Goal: Use online tool/utility: Utilize a website feature to perform a specific function

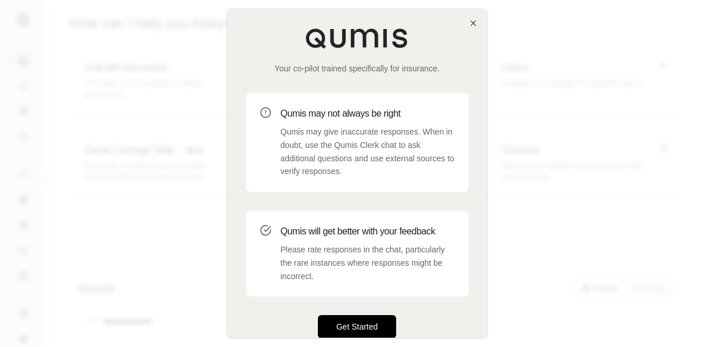
click at [366, 326] on button "Get Started" at bounding box center [357, 326] width 79 height 23
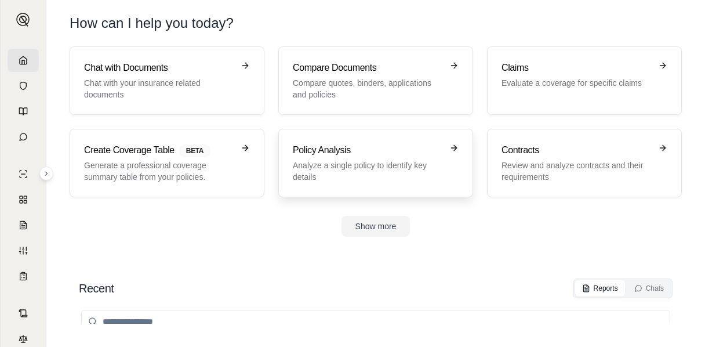
click at [363, 183] on link "Policy Analysis Analyze a single policy to identify key details" at bounding box center [375, 163] width 195 height 68
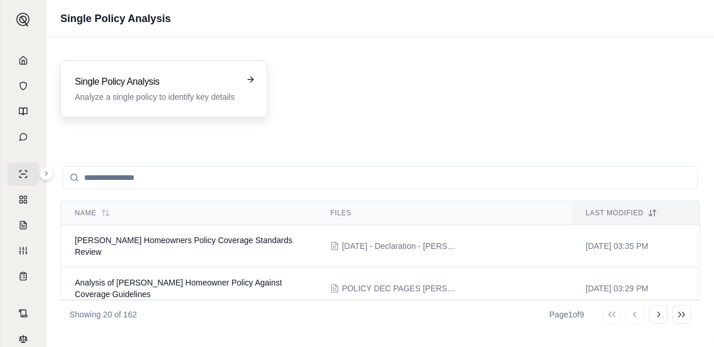
click at [183, 80] on h3 "Single Policy Analysis" at bounding box center [156, 82] width 162 height 14
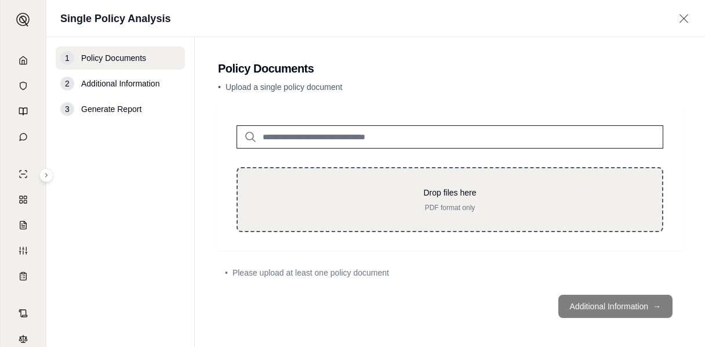
click at [415, 196] on p "Drop files here" at bounding box center [449, 193] width 387 height 12
type input "**********"
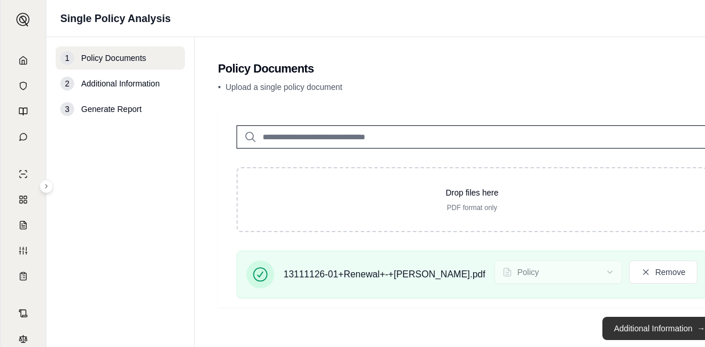
click at [636, 326] on button "Additional Information →" at bounding box center [659, 328] width 114 height 23
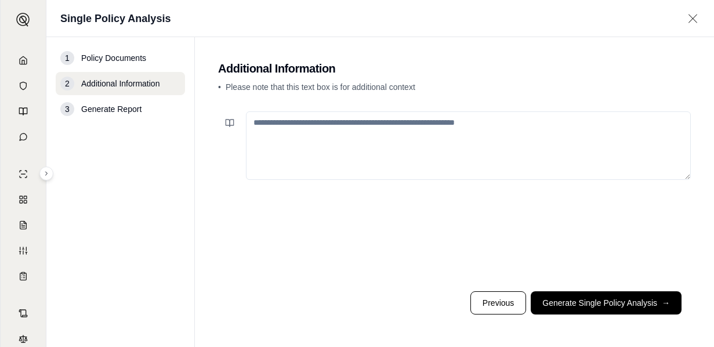
click at [370, 186] on div at bounding box center [454, 194] width 472 height 175
click at [410, 123] on textarea at bounding box center [468, 145] width 445 height 68
paste textarea "**********"
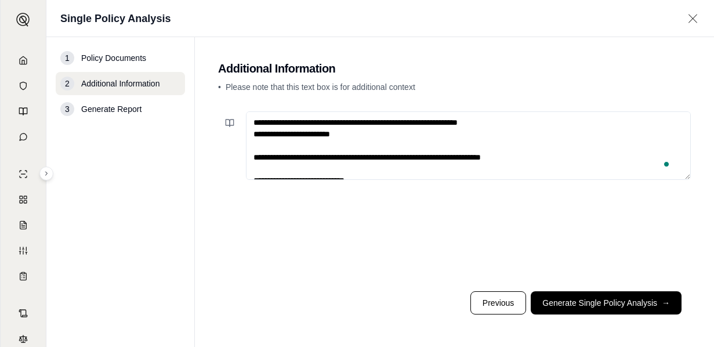
scroll to position [261, 0]
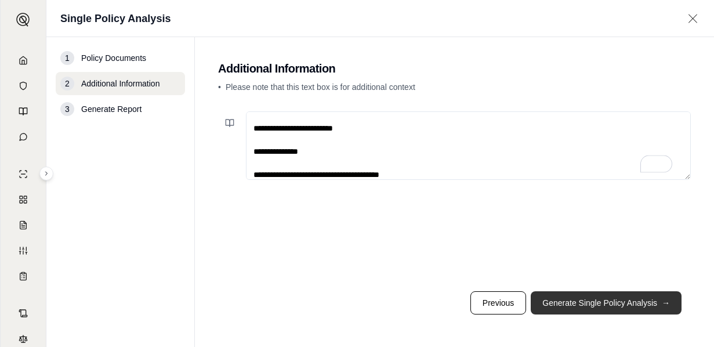
type textarea "**********"
click at [605, 300] on button "Generate Single Policy Analysis →" at bounding box center [605, 302] width 151 height 23
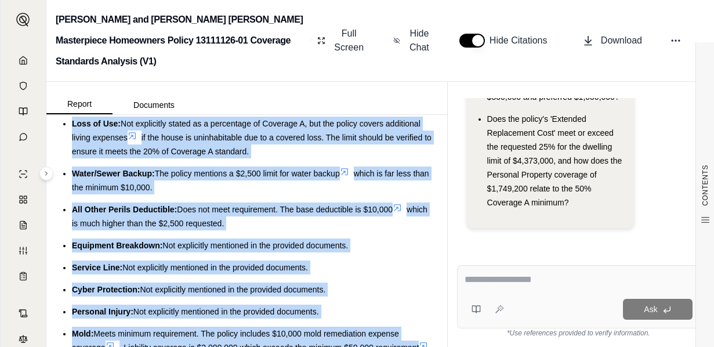
scroll to position [566, 0]
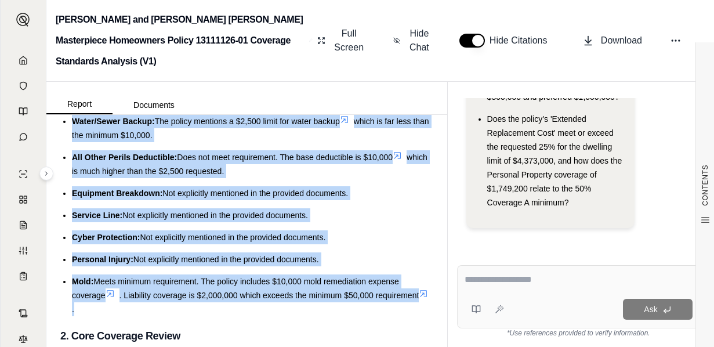
drag, startPoint x: 64, startPoint y: 194, endPoint x: 374, endPoint y: 308, distance: 330.3
click at [374, 308] on ul "Liability: Meets the minimum requirement of $500,000. The policy provides $2,00…" at bounding box center [246, 86] width 373 height 459
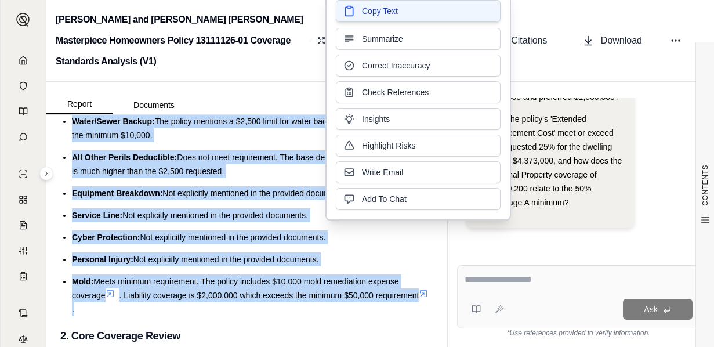
click at [387, 13] on span "Copy Text" at bounding box center [380, 11] width 36 height 12
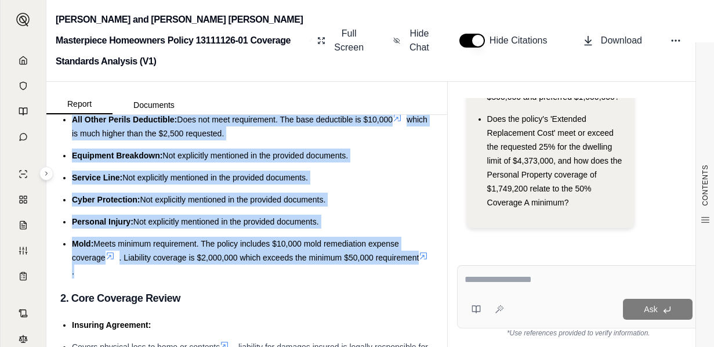
scroll to position [624, 0]
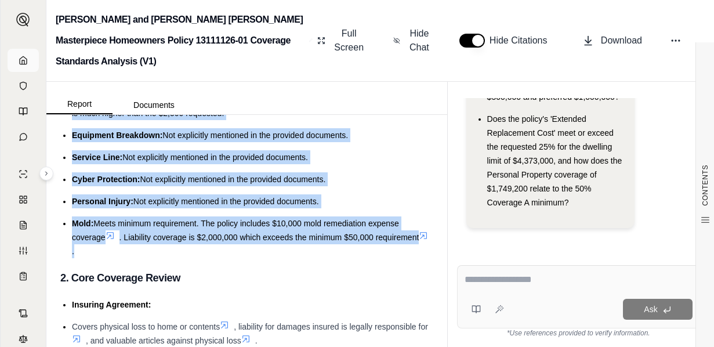
click at [19, 64] on icon at bounding box center [23, 60] width 9 height 9
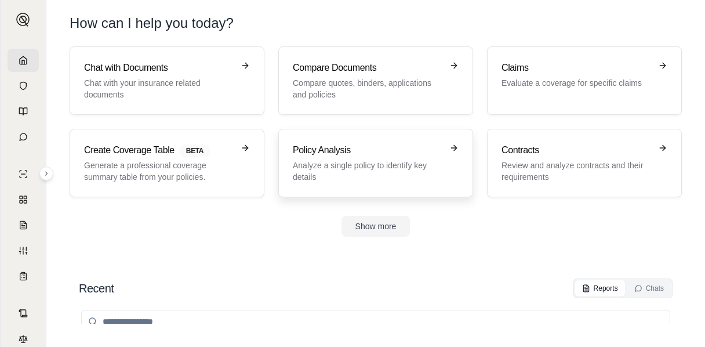
click at [375, 155] on h3 "Policy Analysis" at bounding box center [368, 150] width 150 height 14
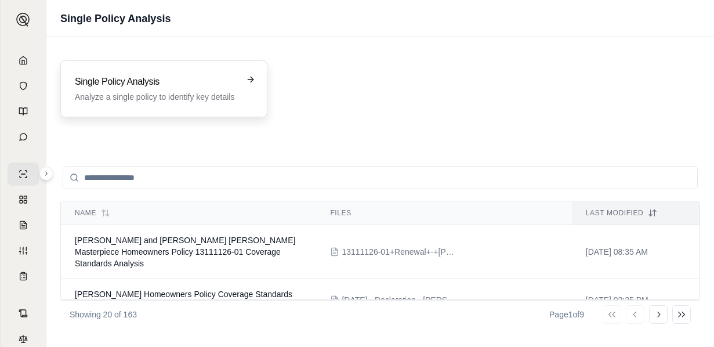
click at [210, 82] on h3 "Single Policy Analysis" at bounding box center [156, 82] width 162 height 14
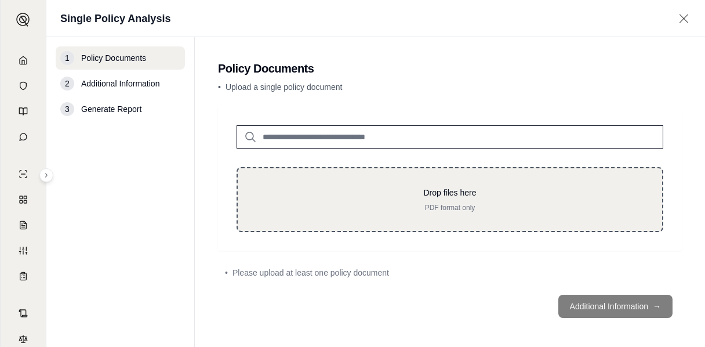
click at [492, 212] on div "Drop files here PDF format only" at bounding box center [450, 199] width 427 height 65
type input "**********"
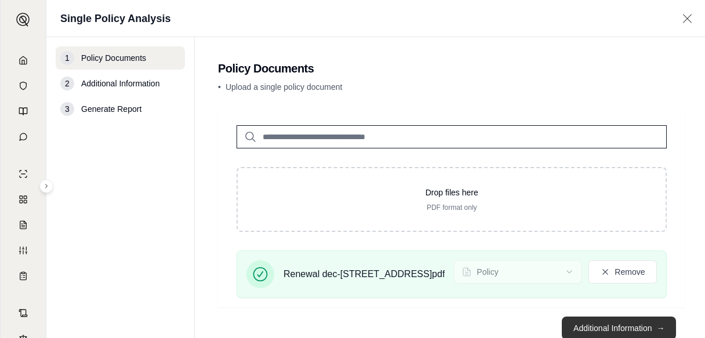
click at [641, 319] on button "Additional Information →" at bounding box center [619, 328] width 114 height 23
